Goal: Transaction & Acquisition: Purchase product/service

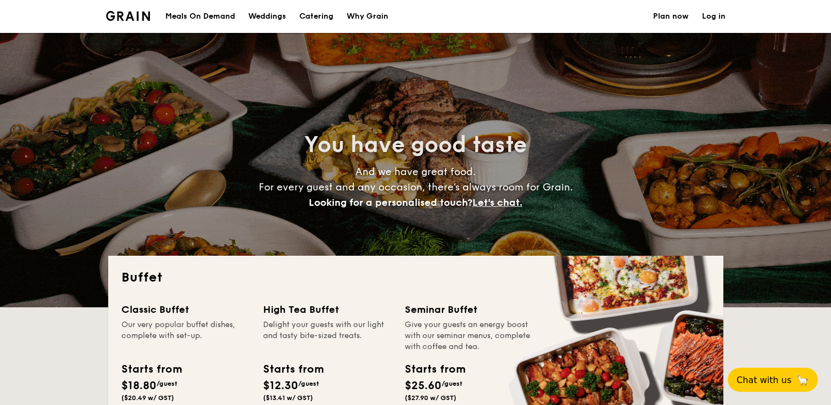
select select
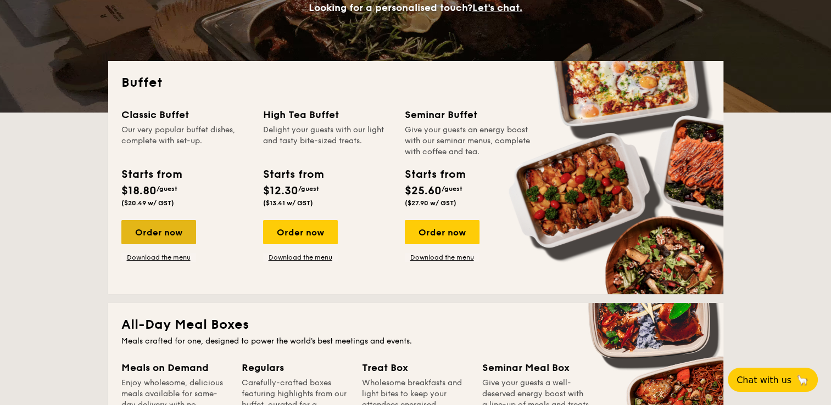
scroll to position [194, 0]
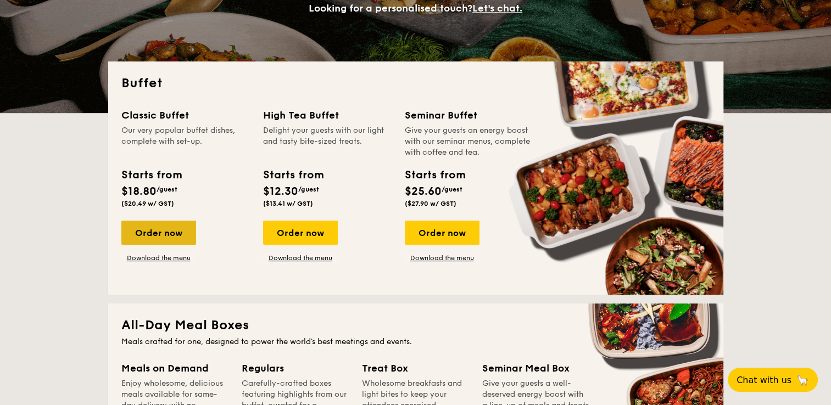
click at [174, 227] on div "Order now" at bounding box center [158, 233] width 75 height 24
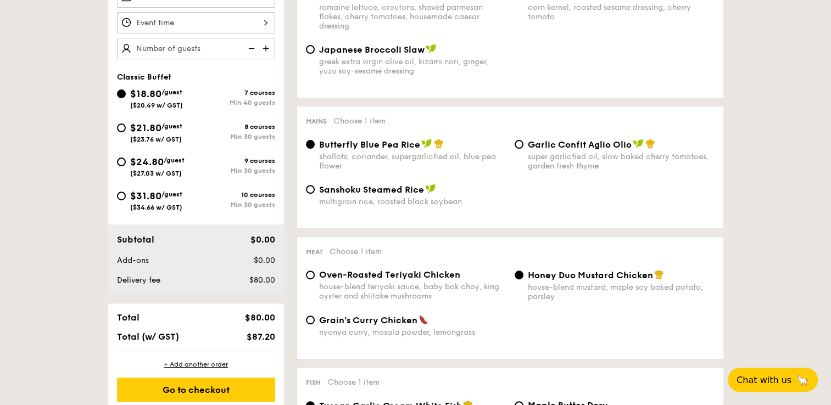
scroll to position [352, 0]
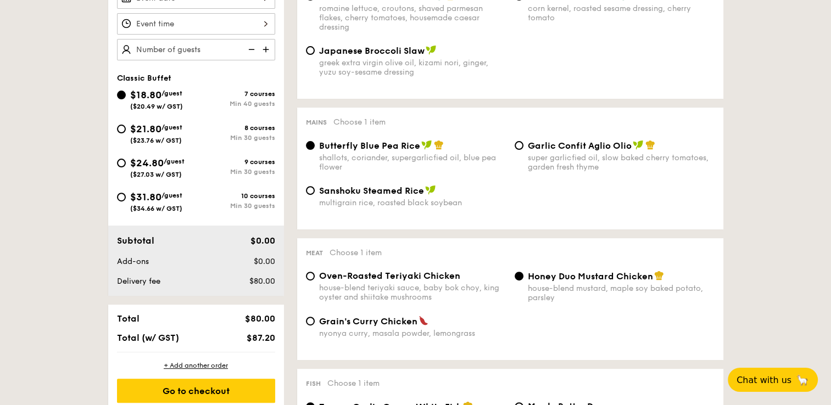
click at [587, 146] on span "Garlic Confit Aglio Olio" at bounding box center [580, 146] width 104 height 10
click at [523, 146] on input "Garlic Confit Aglio Olio super garlicfied oil, slow baked cherry tomatoes, gard…" at bounding box center [519, 145] width 9 height 9
radio input "true"
click at [399, 144] on span "Butterfly Blue Pea Rice" at bounding box center [369, 146] width 101 height 10
click at [315, 144] on input "Butterfly Blue Pea Rice shallots, coriander, supergarlicfied oil, blue pea flow…" at bounding box center [310, 145] width 9 height 9
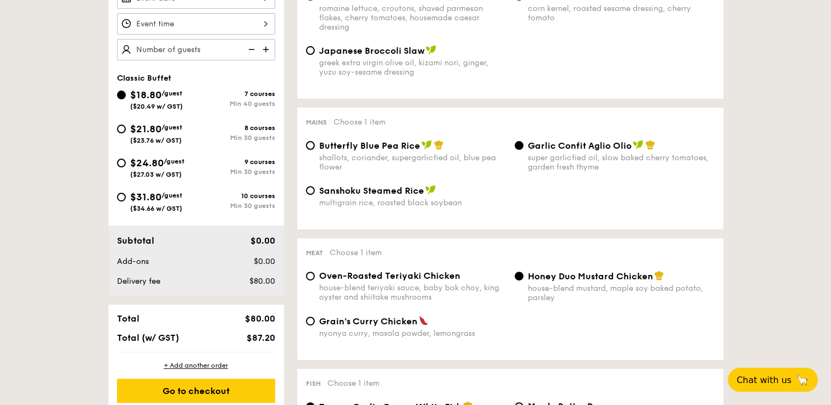
radio input "true"
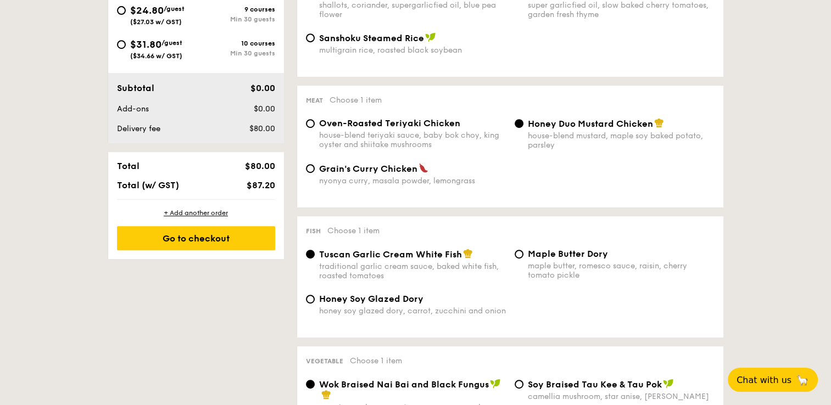
scroll to position [503, 0]
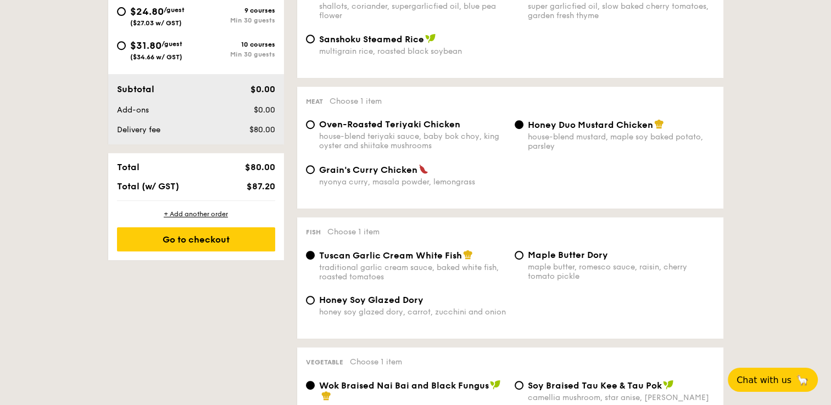
click at [382, 126] on span "Oven-Roasted Teriyaki Chicken" at bounding box center [389, 124] width 141 height 10
click at [315, 126] on input "Oven-Roasted Teriyaki Chicken house-blend teriyaki sauce, baby bok choy, king o…" at bounding box center [310, 124] width 9 height 9
radio input "true"
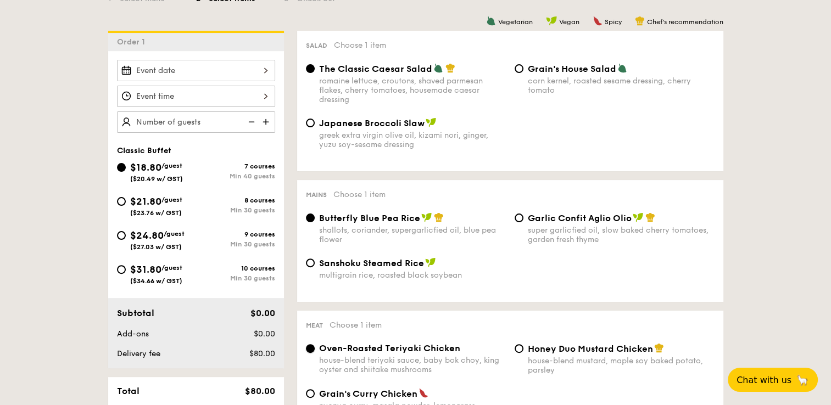
scroll to position [280, 0]
click at [359, 134] on div "greek extra virgin olive oil, kizami nori, ginger, yuzu soy-sesame dressing" at bounding box center [412, 139] width 187 height 19
click at [315, 126] on input "Japanese Broccoli Slaw greek extra virgin olive oil, kizami [PERSON_NAME], yuzu…" at bounding box center [310, 122] width 9 height 9
radio input "true"
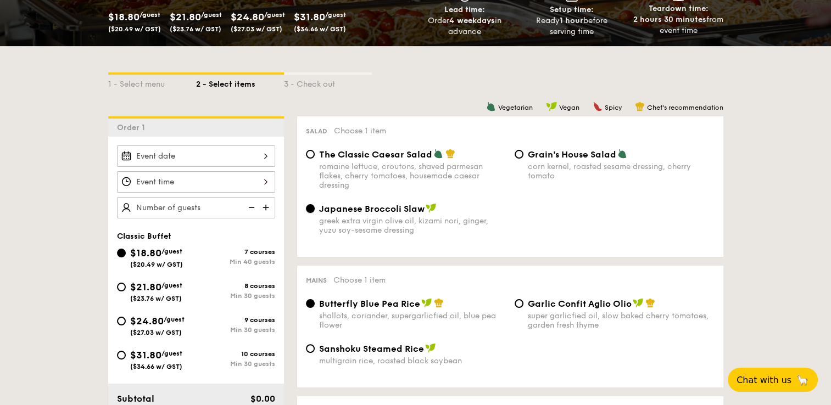
scroll to position [193, 0]
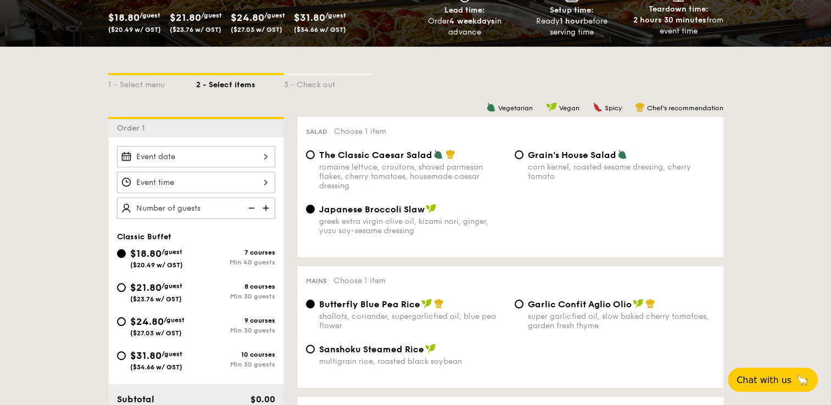
click at [504, 230] on div "greek extra virgin olive oil, kizami nori, ginger, yuzu soy-sesame dressing" at bounding box center [412, 226] width 187 height 19
click at [315, 214] on input "Japanese Broccoli Slaw greek extra virgin olive oil, kizami [PERSON_NAME], yuzu…" at bounding box center [310, 209] width 9 height 9
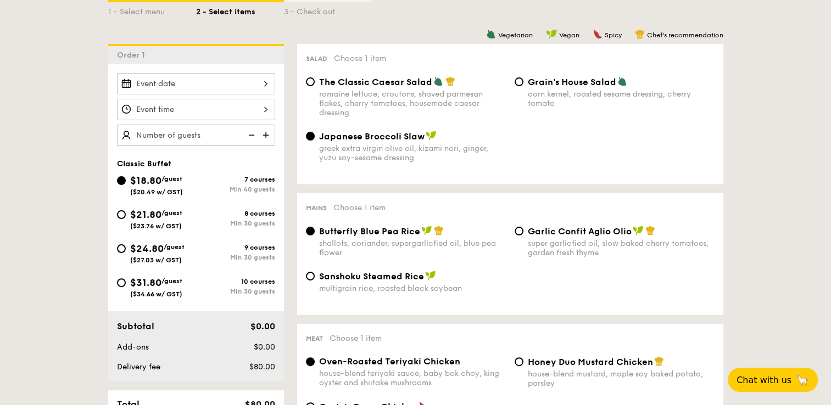
scroll to position [263, 0]
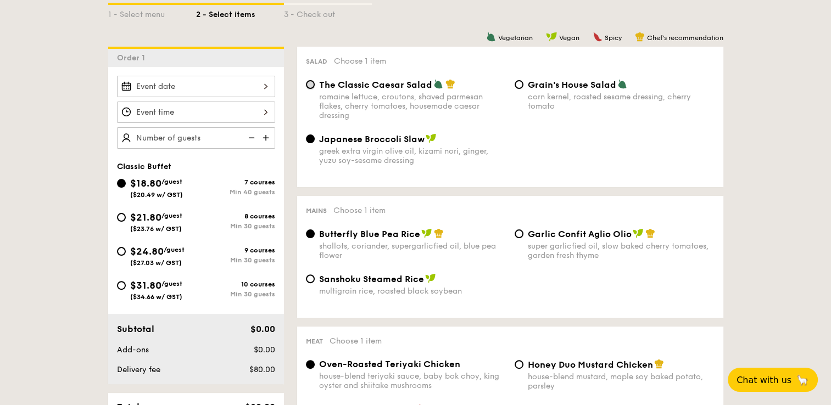
click at [310, 88] on input "The Classic Caesar Salad romaine lettuce, croutons, shaved parmesan flakes, che…" at bounding box center [310, 84] width 9 height 9
radio input "true"
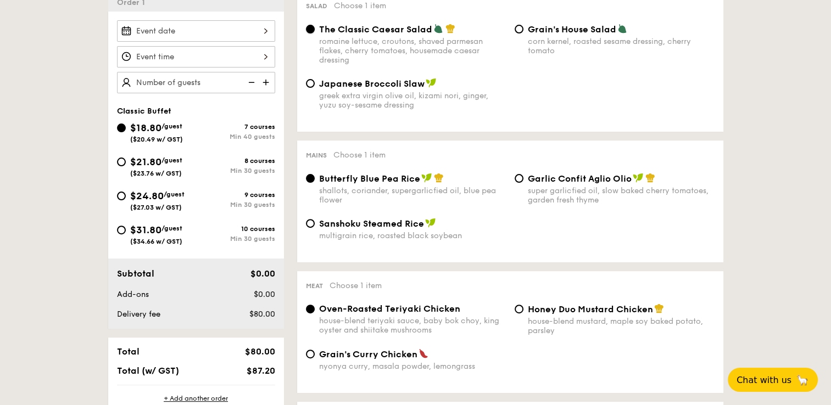
scroll to position [316, 0]
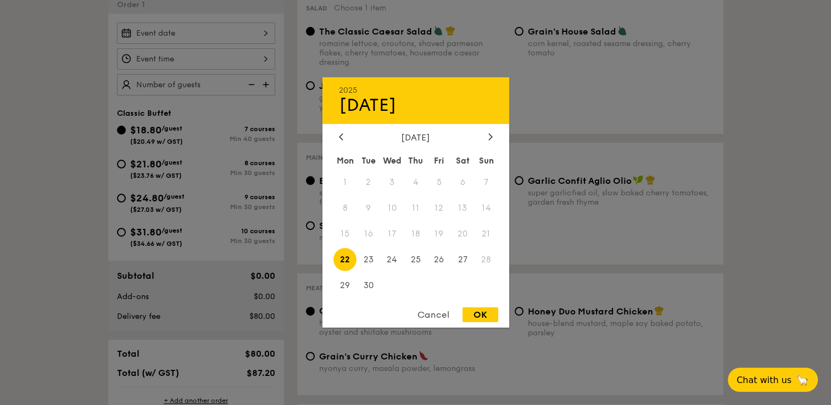
click at [270, 35] on div "2025 Sep [DATE] Tue Wed Thu Fri Sat Sun 1 2 3 4 5 6 7 8 9 10 11 12 13 14 15 16 …" at bounding box center [196, 33] width 158 height 21
click at [464, 255] on span "27" at bounding box center [463, 260] width 24 height 24
drag, startPoint x: 468, startPoint y: 315, endPoint x: 481, endPoint y: 319, distance: 13.2
click at [481, 319] on div "OK" at bounding box center [480, 315] width 36 height 15
type input "[DATE]"
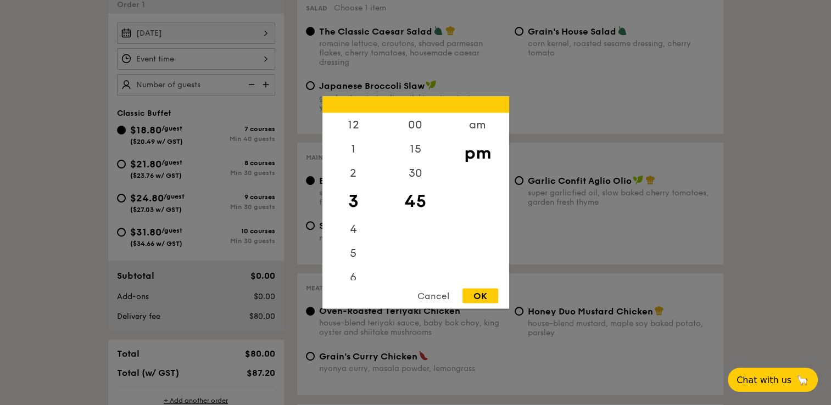
click at [265, 54] on div "12 1 2 3 4 5 6 7 8 9 10 11 00 15 30 45 am pm Cancel OK" at bounding box center [196, 58] width 158 height 21
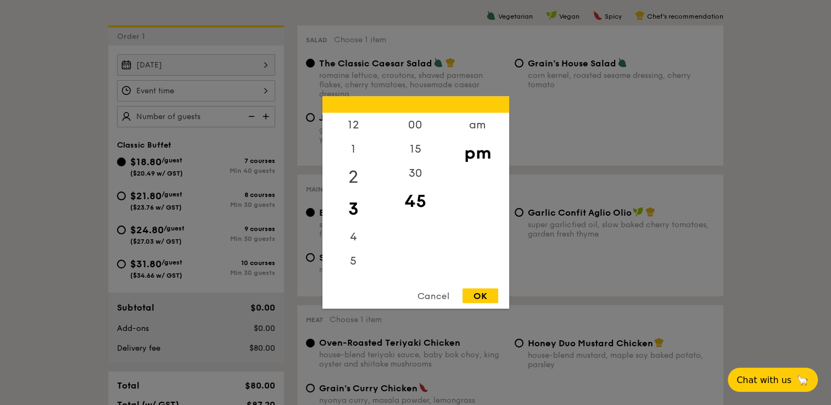
scroll to position [283, 0]
click at [354, 118] on div "12" at bounding box center [353, 129] width 62 height 32
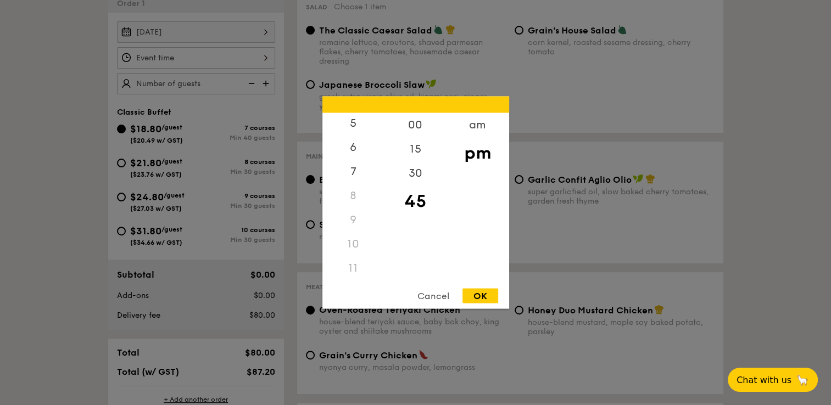
scroll to position [130, 0]
click at [352, 272] on div "11" at bounding box center [353, 269] width 62 height 24
click at [355, 271] on div "11" at bounding box center [353, 269] width 62 height 24
click at [483, 126] on div "am" at bounding box center [478, 129] width 62 height 32
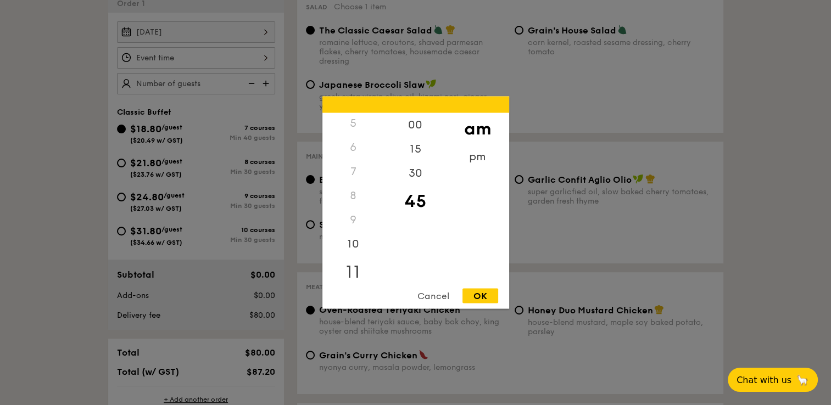
click at [349, 276] on div "11" at bounding box center [353, 273] width 62 height 32
click at [420, 124] on div "00" at bounding box center [415, 129] width 62 height 32
click at [478, 293] on div "OK" at bounding box center [480, 296] width 36 height 15
type input "11:00AM"
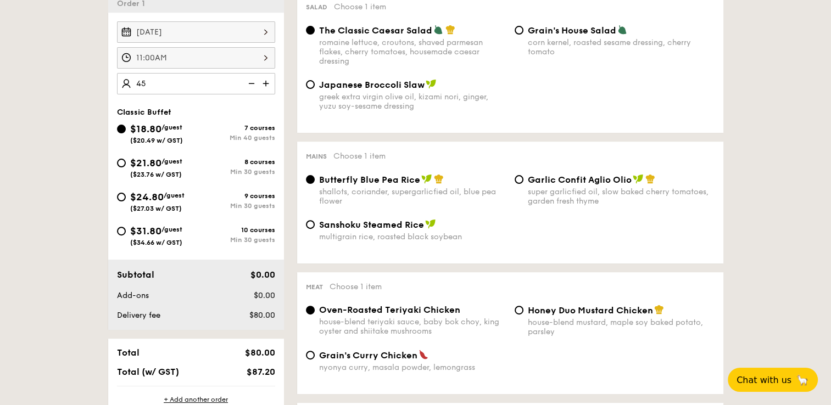
type input "45 guests"
click at [224, 135] on div "Min 40 guests" at bounding box center [235, 138] width 79 height 8
click at [126, 133] on input "$18.80 /guest ($20.49 w/ GST) 7 courses Min 40 guests" at bounding box center [121, 129] width 9 height 9
click at [141, 166] on span "$21.80" at bounding box center [145, 163] width 31 height 12
click at [126, 166] on input "$21.80 /guest ($23.76 w/ GST) 8 courses Min 30 guests" at bounding box center [121, 163] width 9 height 9
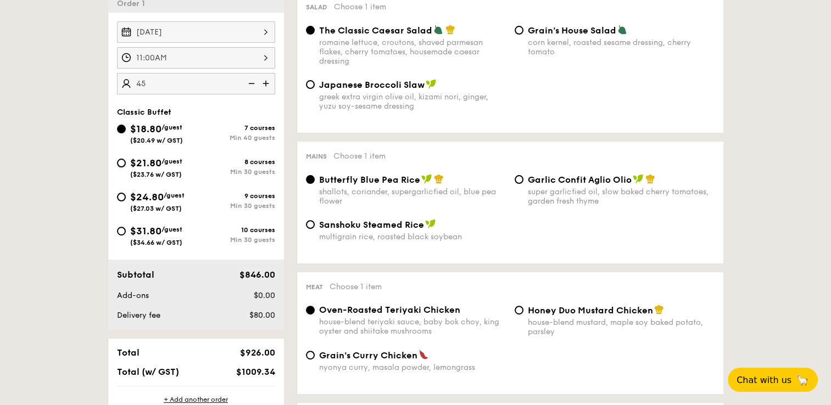
radio input "true"
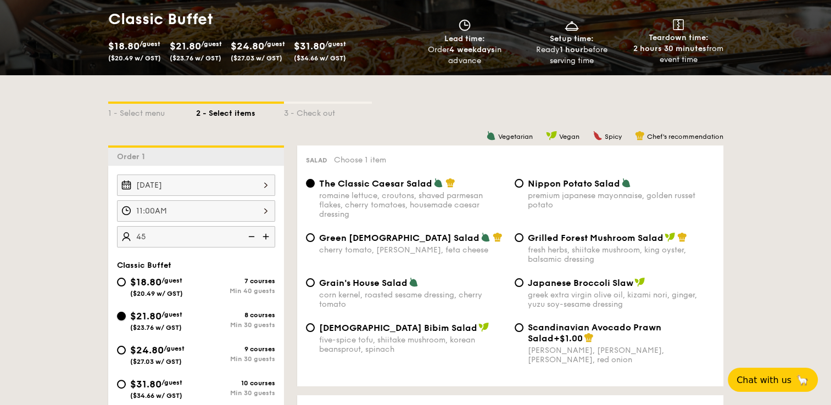
scroll to position [210, 0]
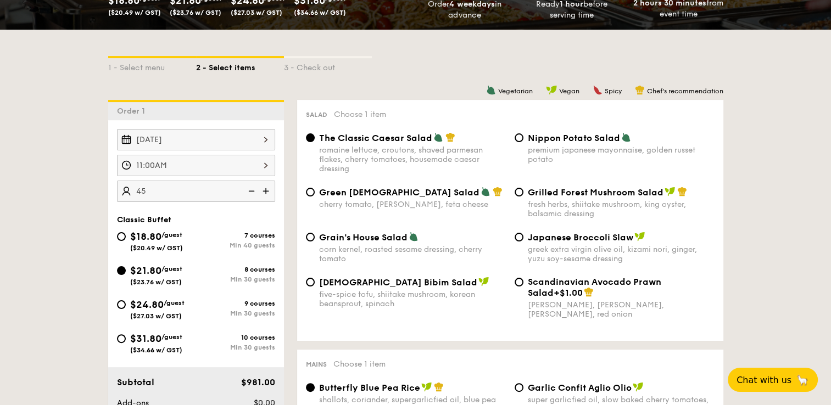
click at [121, 239] on div "$18.80 /guest ($20.49 w/ GST)" at bounding box center [156, 240] width 79 height 23
click at [121, 239] on input "$18.80 /guest ($20.49 w/ GST) 7 courses Min 40 guests" at bounding box center [121, 236] width 9 height 9
radio input "true"
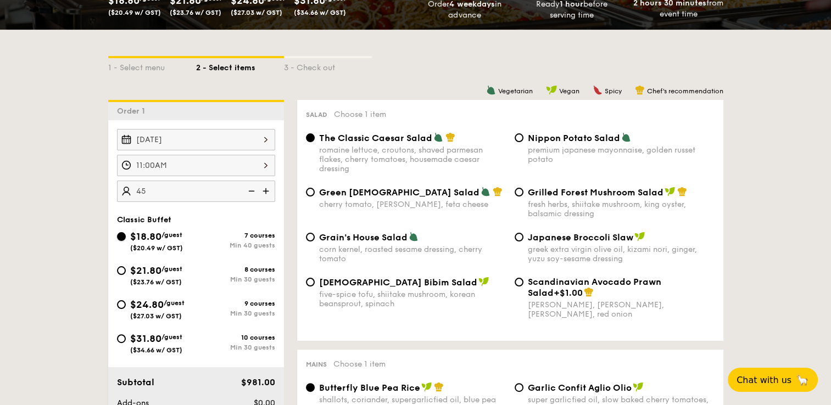
radio input "true"
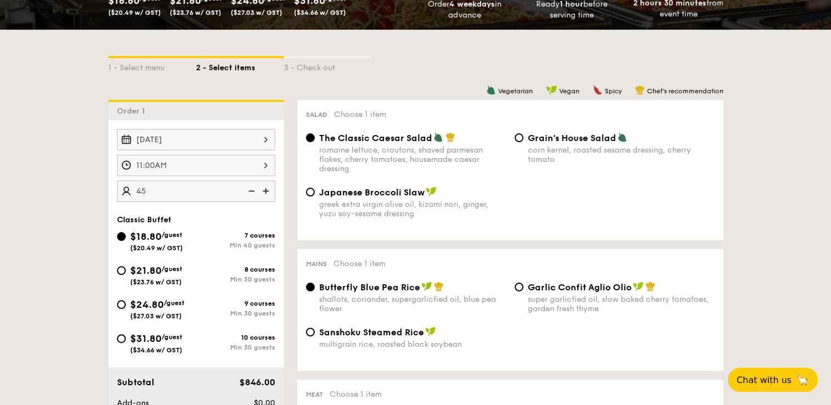
click at [298, 31] on div "1 - Select menu 2 - Select items 3 - Check out" at bounding box center [415, 65] width 615 height 70
click at [253, 194] on img at bounding box center [250, 191] width 16 height 21
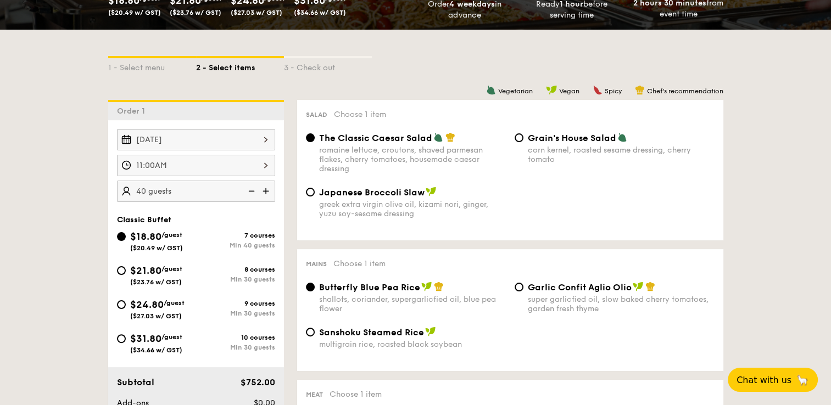
click at [253, 194] on img at bounding box center [250, 191] width 16 height 21
click at [267, 192] on img at bounding box center [267, 191] width 16 height 21
click at [247, 190] on img at bounding box center [250, 191] width 16 height 21
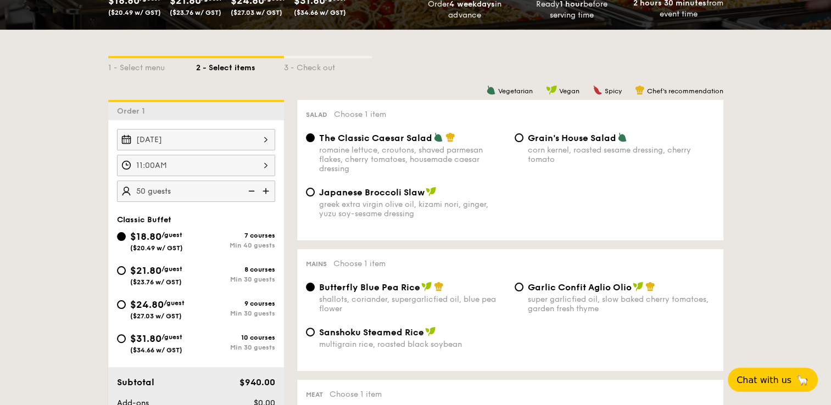
click at [247, 190] on img at bounding box center [250, 191] width 16 height 21
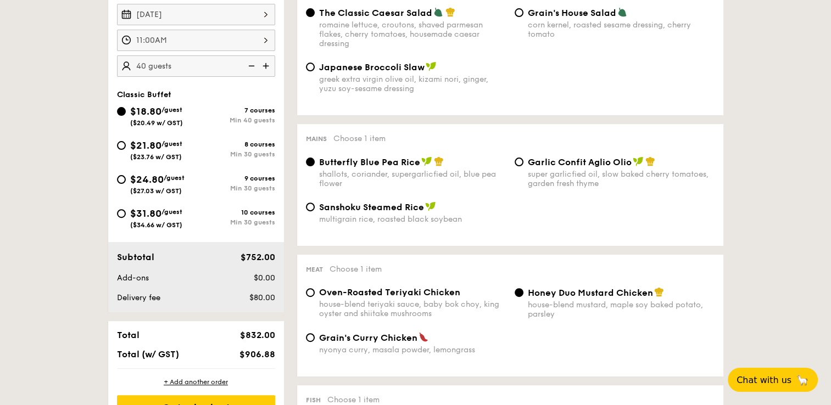
scroll to position [321, 0]
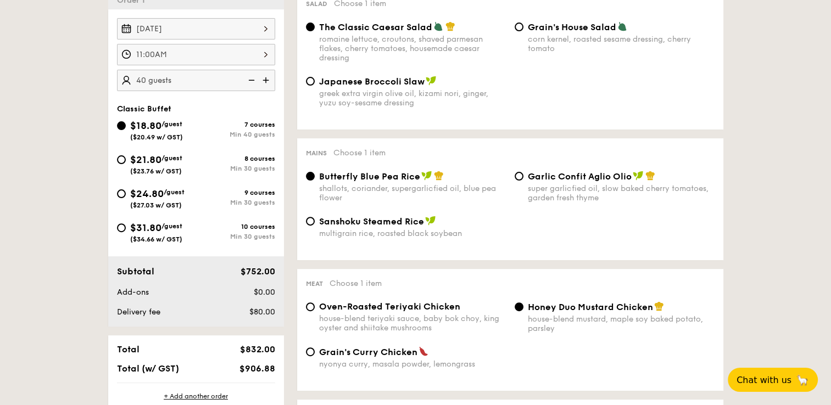
click at [266, 78] on img at bounding box center [267, 80] width 16 height 21
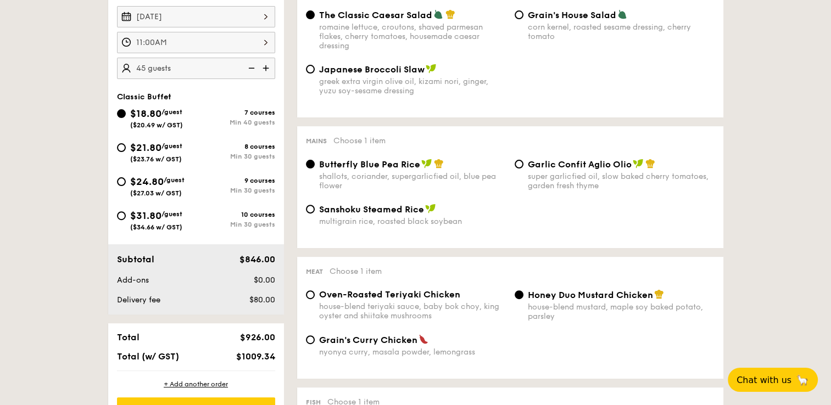
scroll to position [332, 0]
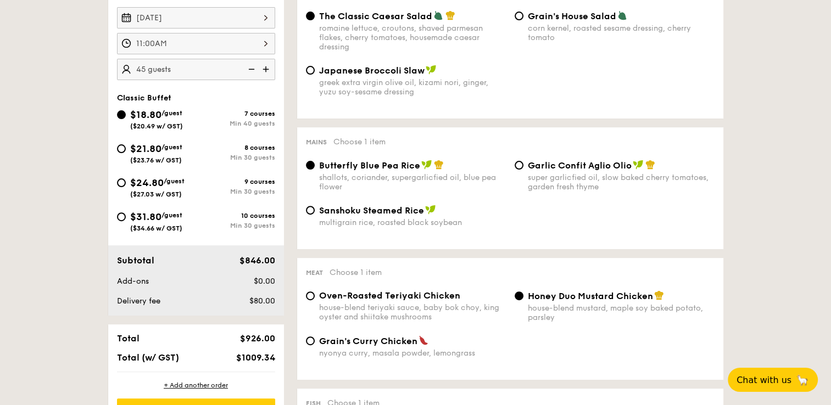
click at [242, 67] on img at bounding box center [250, 69] width 16 height 21
type input "40 guests"
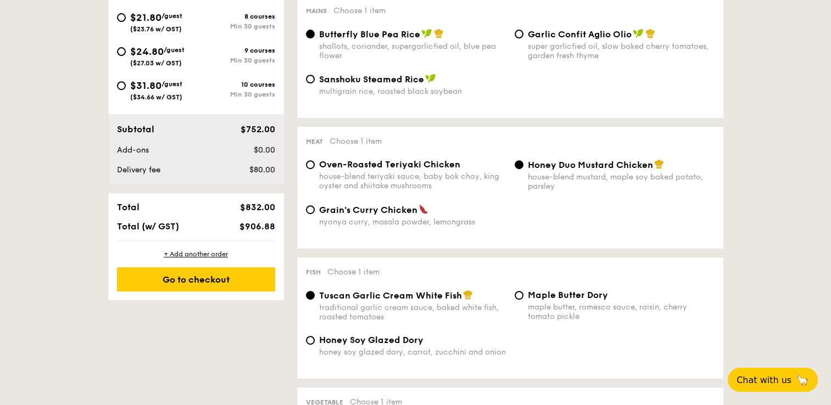
scroll to position [464, 0]
click at [237, 271] on div "Go to checkout" at bounding box center [196, 279] width 158 height 24
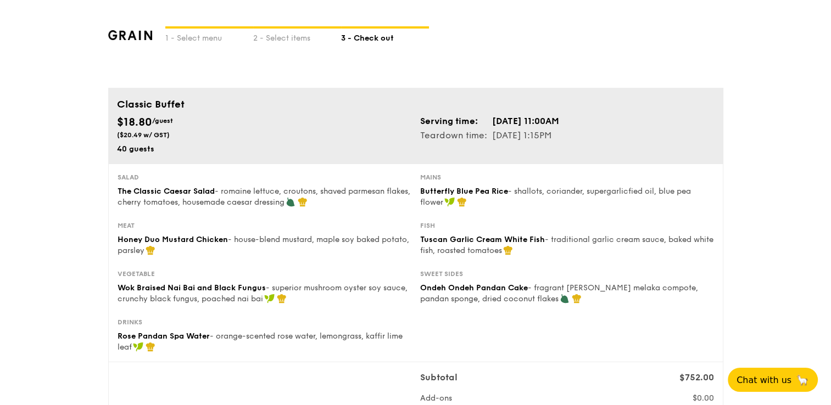
scroll to position [354, 0]
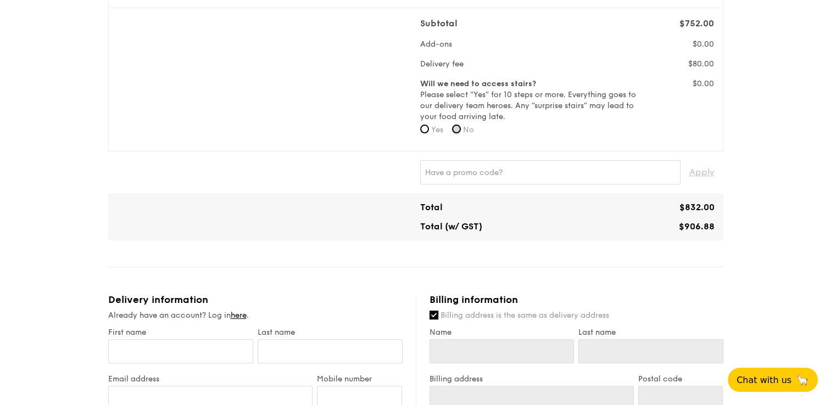
click at [461, 126] on input "No" at bounding box center [456, 129] width 9 height 9
radio input "true"
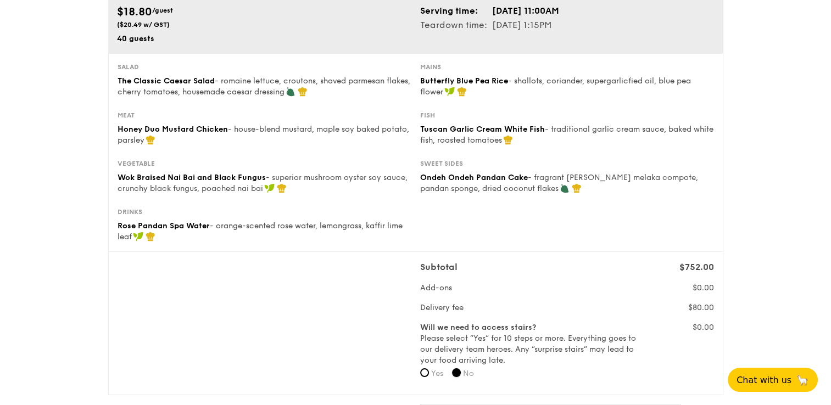
scroll to position [57, 0]
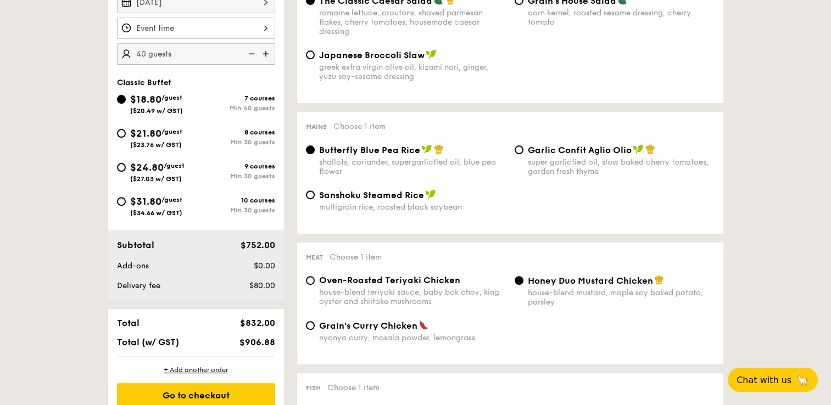
scroll to position [352, 0]
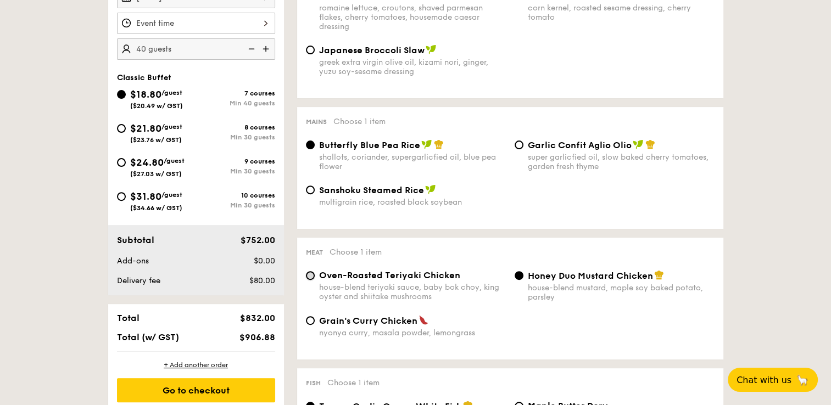
click at [314, 278] on input "Oven-Roasted Teriyaki Chicken house-blend teriyaki sauce, baby bok choy, king o…" at bounding box center [310, 275] width 9 height 9
radio input "true"
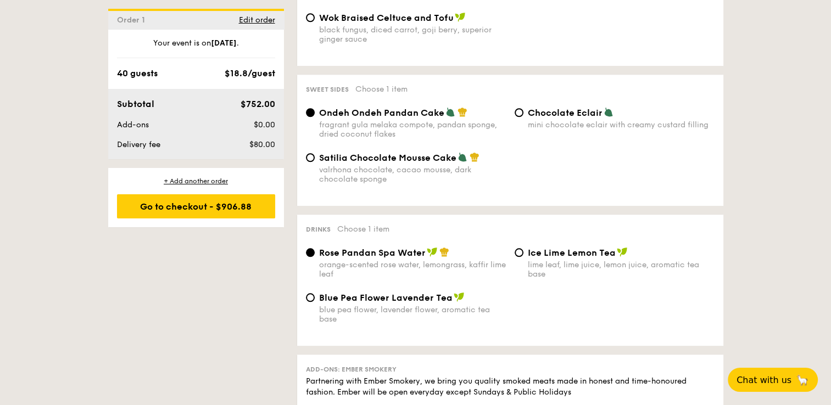
scroll to position [926, 0]
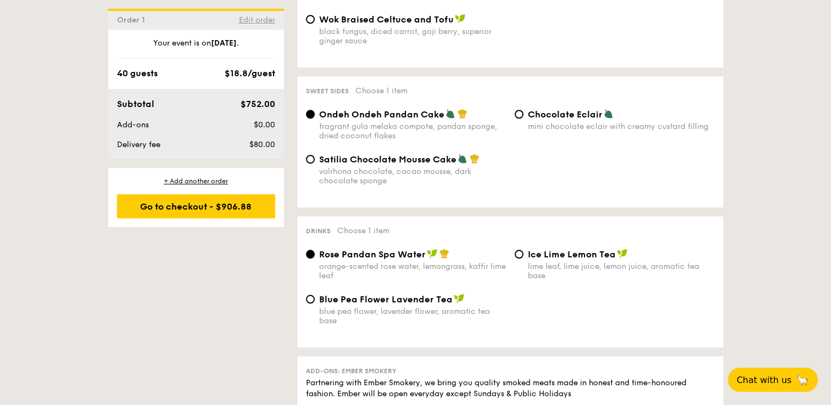
click at [255, 21] on span "Edit order" at bounding box center [257, 19] width 36 height 9
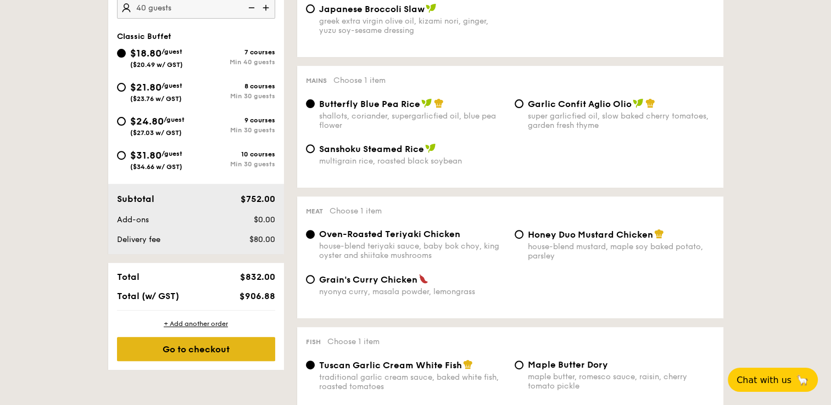
scroll to position [325, 0]
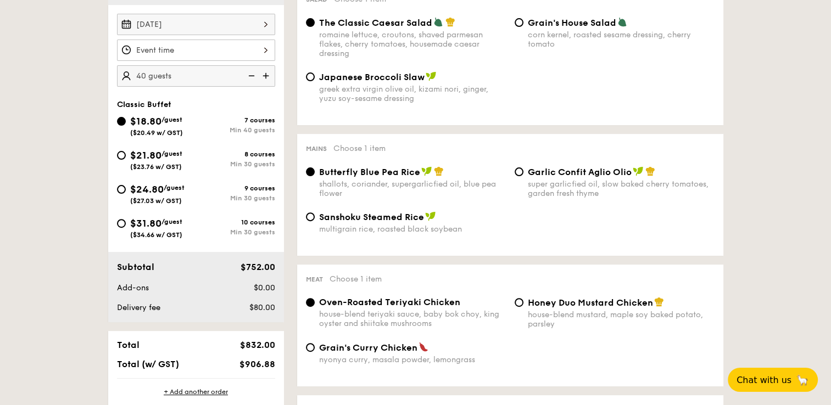
click at [268, 74] on img at bounding box center [267, 75] width 16 height 21
type input "45 guests"
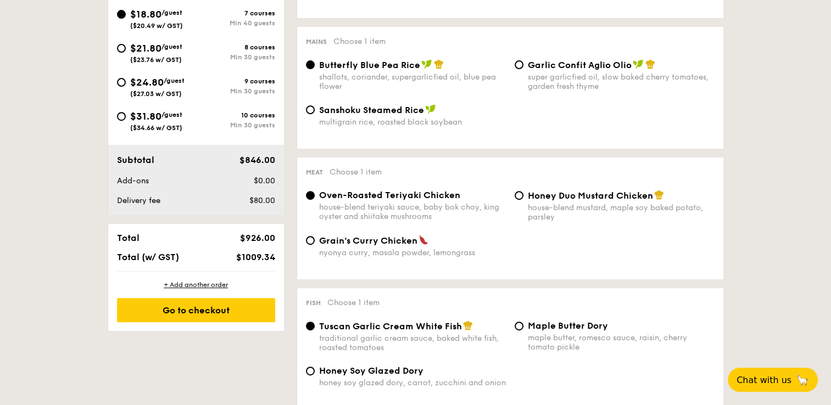
scroll to position [432, 0]
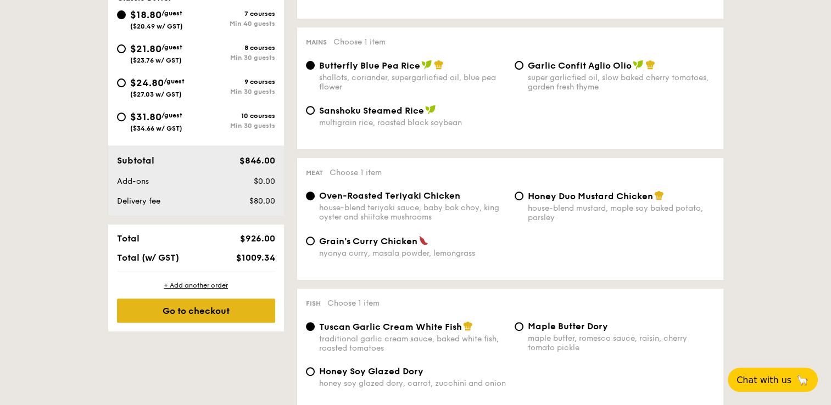
click at [194, 316] on div "Go to checkout" at bounding box center [196, 311] width 158 height 24
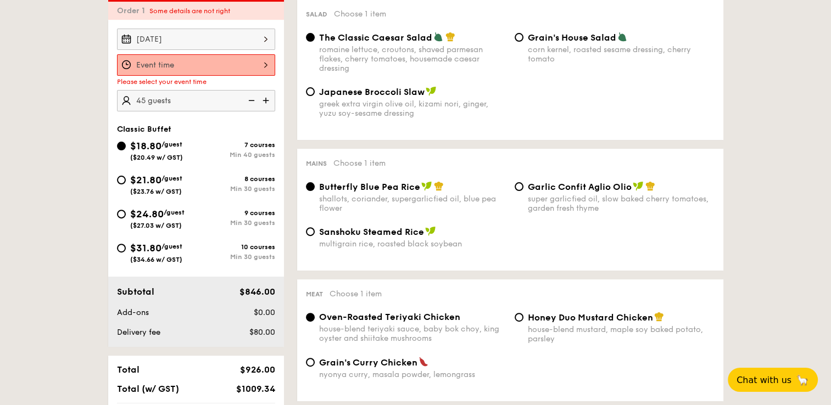
scroll to position [293, 0]
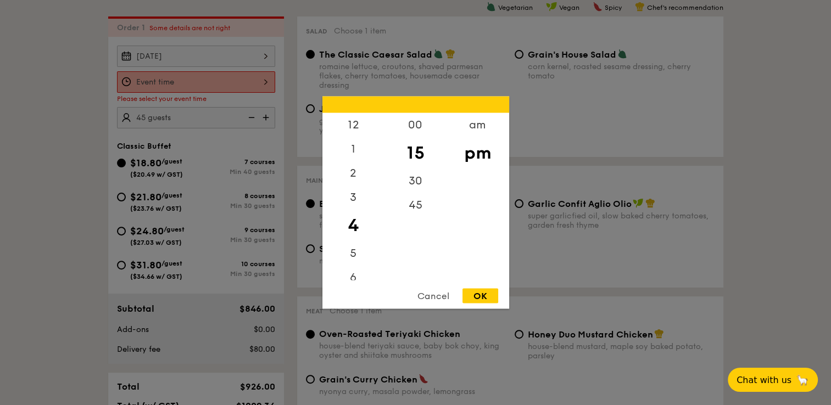
click at [259, 85] on div "12 1 2 3 4 5 6 7 8 9 10 11 00 15 30 45 am pm Cancel OK" at bounding box center [196, 81] width 158 height 21
click at [347, 269] on div "11" at bounding box center [353, 269] width 62 height 24
click at [474, 125] on div "am" at bounding box center [478, 129] width 62 height 32
click at [352, 271] on div "11" at bounding box center [353, 265] width 62 height 32
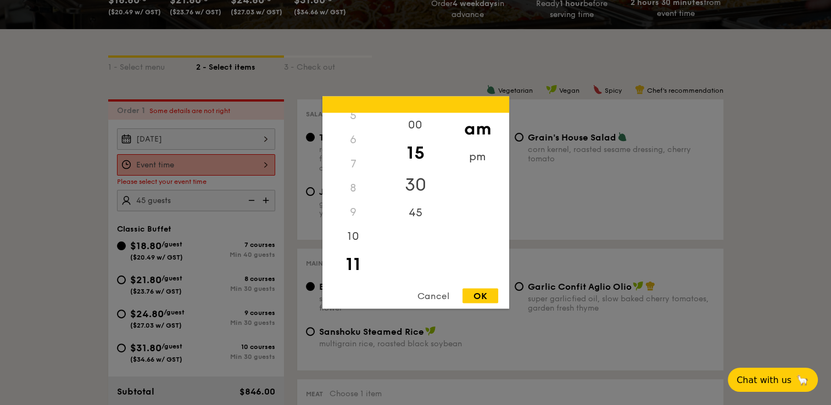
scroll to position [210, 0]
click at [414, 194] on div "30" at bounding box center [415, 185] width 62 height 32
click at [469, 294] on div "OK" at bounding box center [480, 296] width 36 height 15
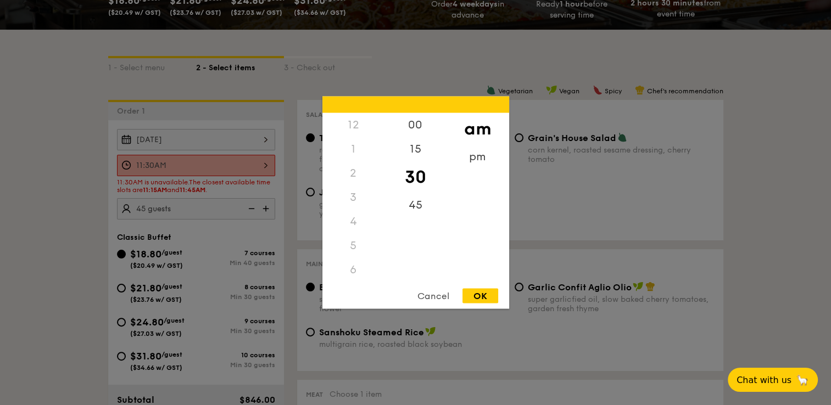
click at [261, 163] on div "11:30AM 12 1 2 3 4 5 6 7 8 9 10 11 00 15 30 45 am pm Cancel OK" at bounding box center [196, 165] width 158 height 21
click at [404, 129] on div "00" at bounding box center [415, 129] width 62 height 32
click at [472, 298] on div "OK" at bounding box center [480, 296] width 36 height 15
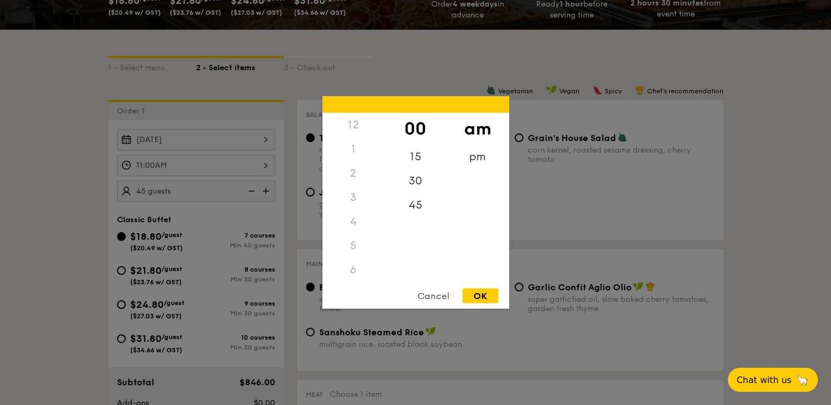
click at [269, 167] on div "11:00AM 12 1 2 3 4 5 6 7 8 9 10 11 00 15 30 45 am pm Cancel OK" at bounding box center [196, 165] width 158 height 21
click at [407, 165] on div "15" at bounding box center [415, 161] width 62 height 32
click at [479, 300] on div "OK" at bounding box center [480, 296] width 36 height 15
type input "11:15AM"
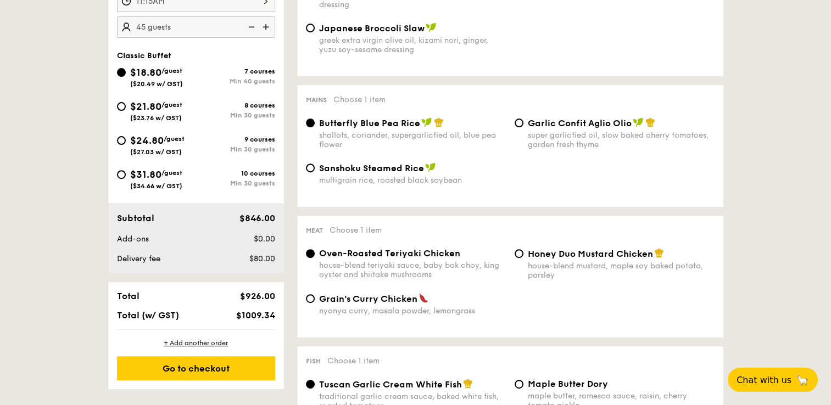
scroll to position [375, 0]
